Goal: Information Seeking & Learning: Check status

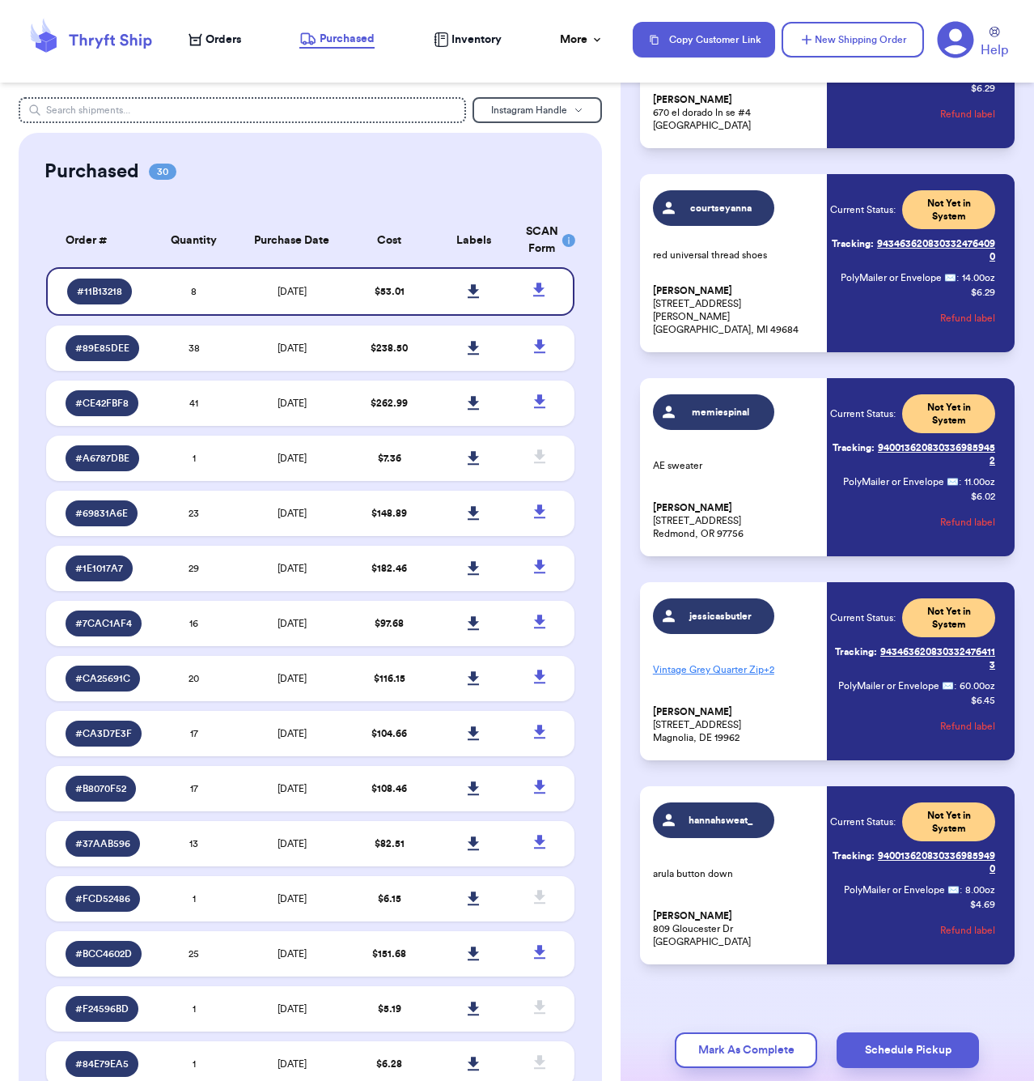
click at [324, 185] on div "Purchased 30 Order # Qty Labels SCAN # 11B13218 8 # 89E85DEE 38 # CE42FBF8 41 #…" at bounding box center [311, 1045] width 584 height 1824
click at [578, 43] on div "More" at bounding box center [582, 40] width 44 height 16
click at [507, 73] on div "Stats" at bounding box center [520, 76] width 128 height 16
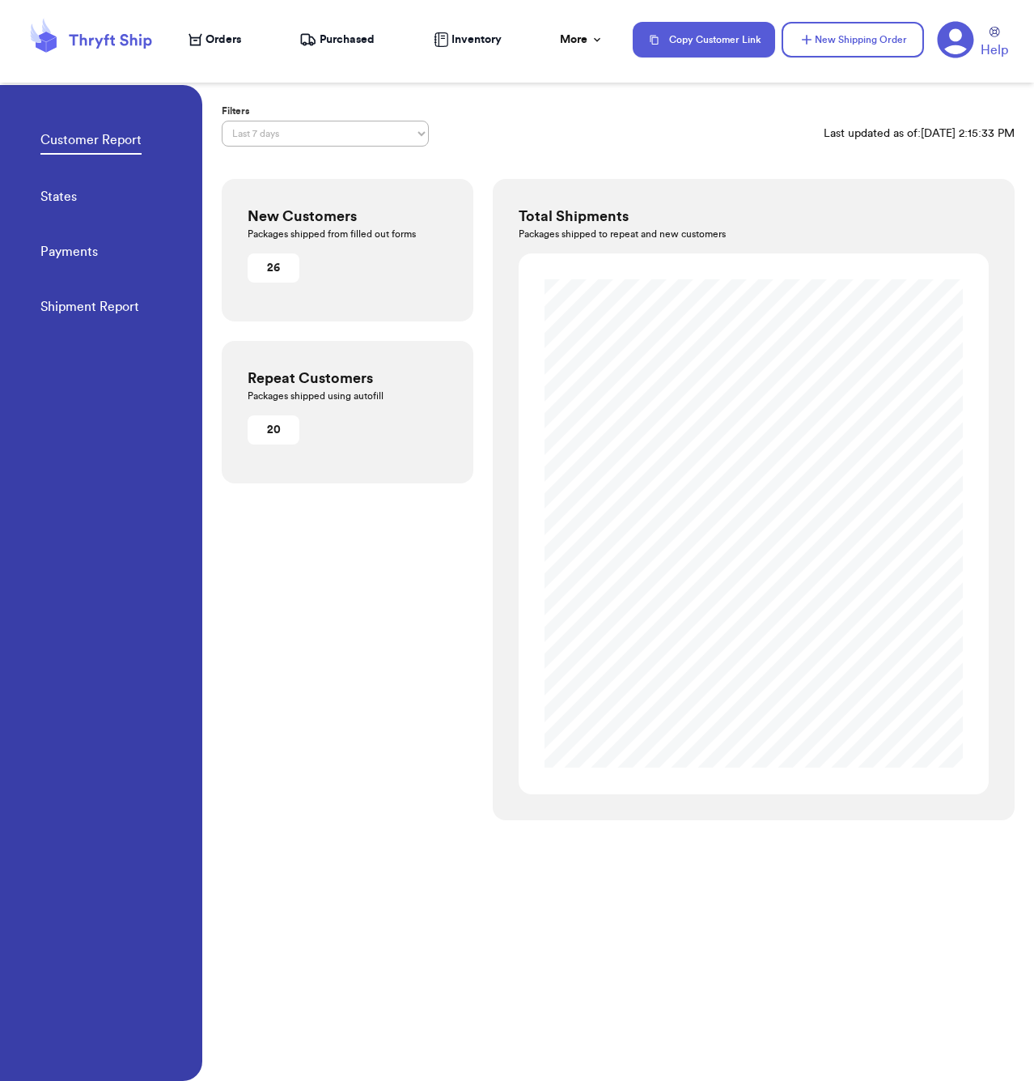
click at [67, 250] on link "Payments" at bounding box center [68, 253] width 57 height 23
click at [74, 303] on link "Shipment Report" at bounding box center [89, 308] width 99 height 23
click at [90, 247] on link "Payments" at bounding box center [68, 253] width 57 height 23
click at [49, 195] on link "States" at bounding box center [58, 198] width 36 height 23
select select "CUSTOM"
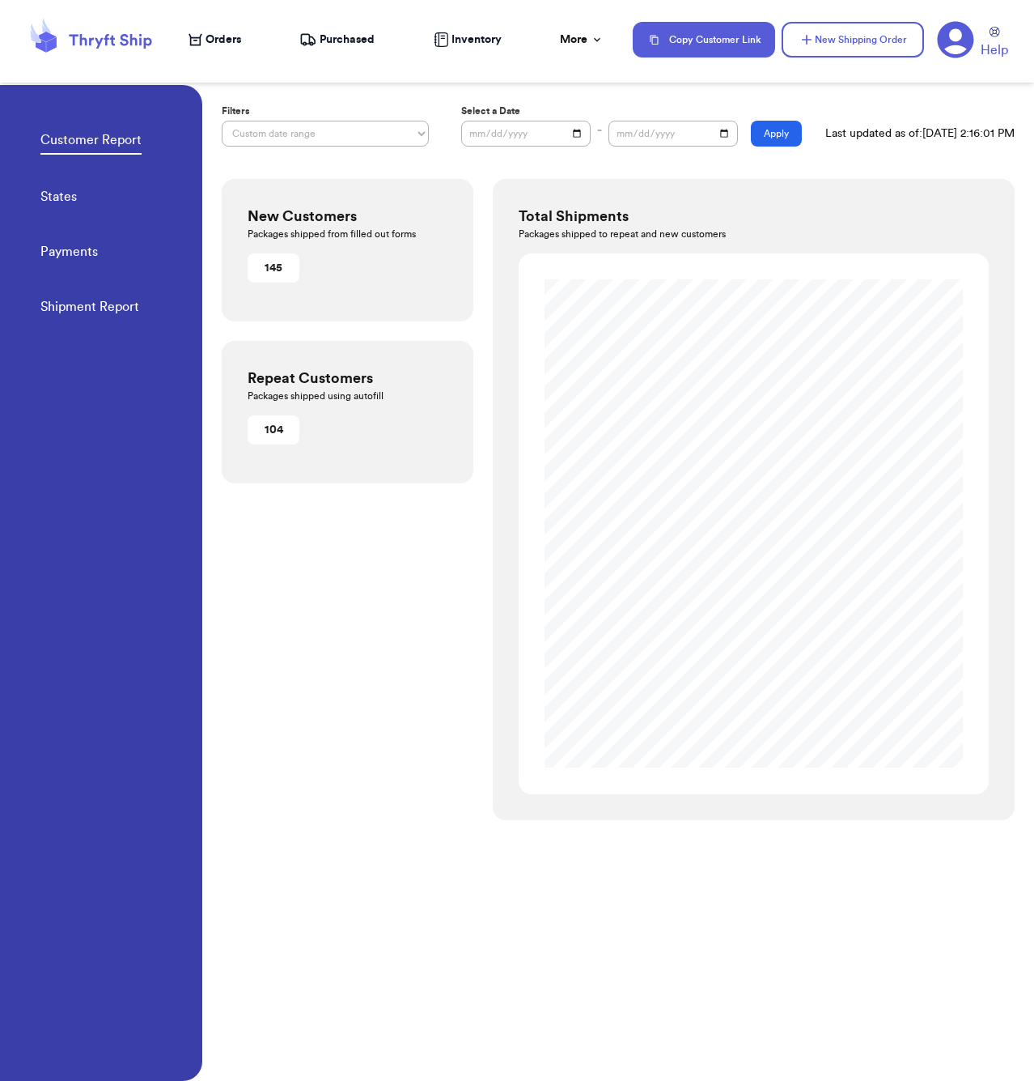
click at [517, 134] on input "date" at bounding box center [526, 134] width 130 height 26
click at [476, 134] on input "date" at bounding box center [526, 134] width 130 height 26
type input "[DATE]"
click at [662, 136] on input "date" at bounding box center [674, 134] width 130 height 26
type input "[DATE]"
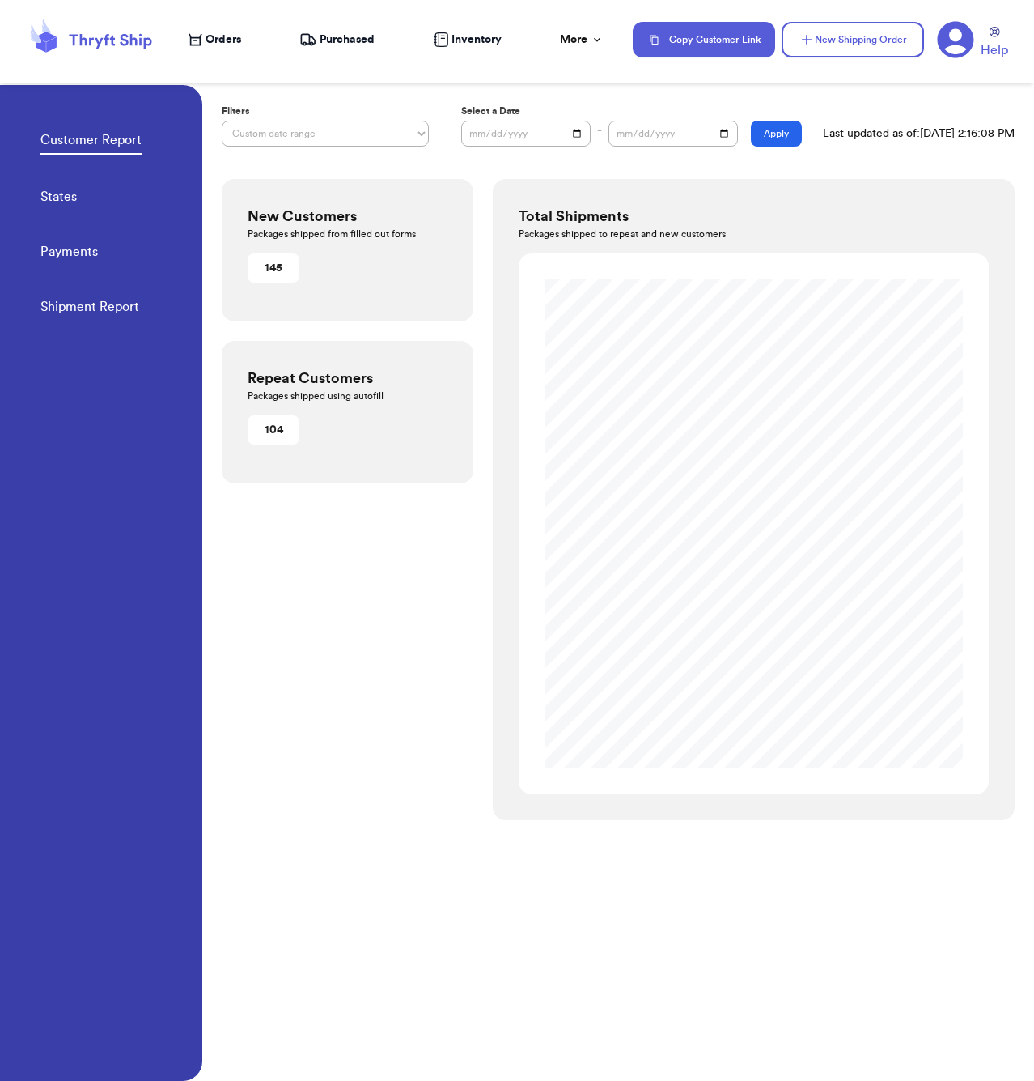
drag, startPoint x: 781, startPoint y: 103, endPoint x: 786, endPoint y: 113, distance: 10.9
click at [781, 103] on div "Customer Report Filters Last 7 days Last 30 days Last 6 months Last year All ti…" at bounding box center [618, 462] width 832 height 754
click at [779, 132] on button "Apply" at bounding box center [776, 134] width 51 height 26
